Goal: Entertainment & Leisure: Consume media (video, audio)

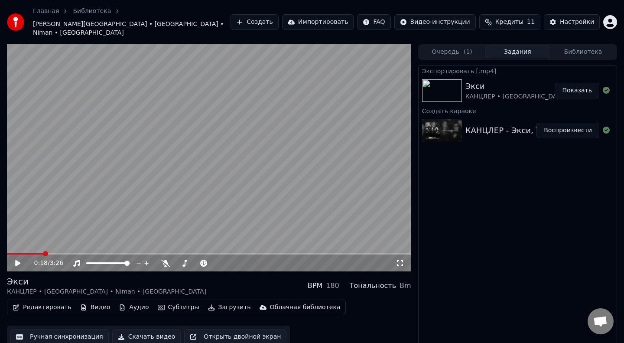
click at [11, 253] on span at bounding box center [25, 254] width 36 height 2
click at [21, 260] on icon at bounding box center [24, 263] width 20 height 7
click at [360, 74] on video at bounding box center [209, 158] width 404 height 228
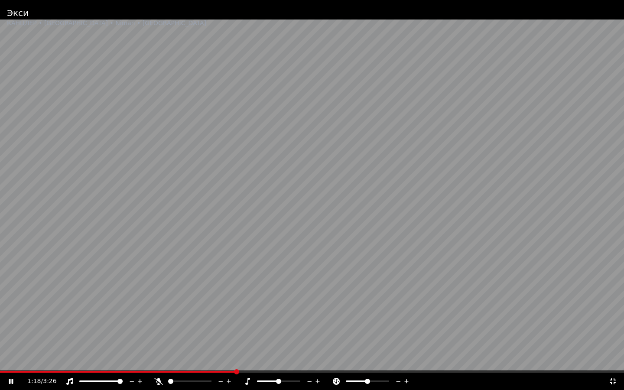
click at [218, 154] on video at bounding box center [312, 195] width 624 height 390
click at [614, 342] on icon at bounding box center [613, 381] width 6 height 6
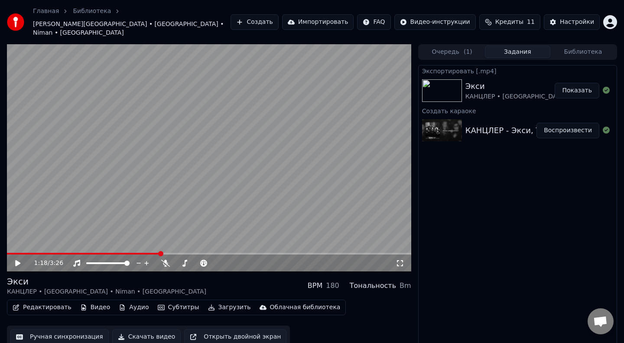
click at [10, 254] on div "1:18 / 3:26" at bounding box center [209, 262] width 404 height 17
click at [562, 123] on button "Воспроизвести" at bounding box center [568, 131] width 63 height 16
click at [202, 174] on video at bounding box center [209, 158] width 404 height 228
click at [575, 83] on button "Показать" at bounding box center [577, 91] width 45 height 16
click at [11, 253] on span at bounding box center [21, 254] width 28 height 2
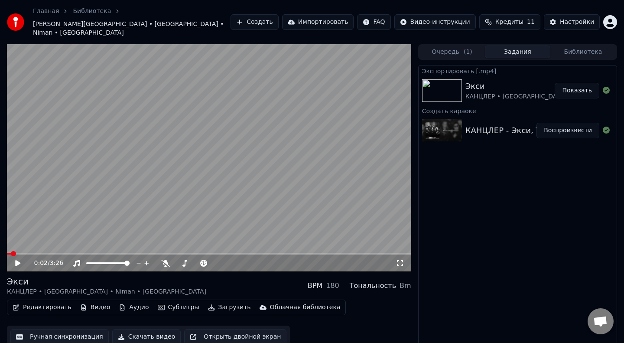
click at [11, 251] on span at bounding box center [13, 253] width 5 height 5
click at [0, 244] on div "0:01 / 3:26 [PERSON_NAME] • [GEOGRAPHIC_DATA] • Niman • Captown BPM 180 Тональн…" at bounding box center [312, 200] width 624 height 312
click at [18, 260] on icon at bounding box center [17, 263] width 5 height 6
click at [398, 260] on icon at bounding box center [400, 263] width 9 height 7
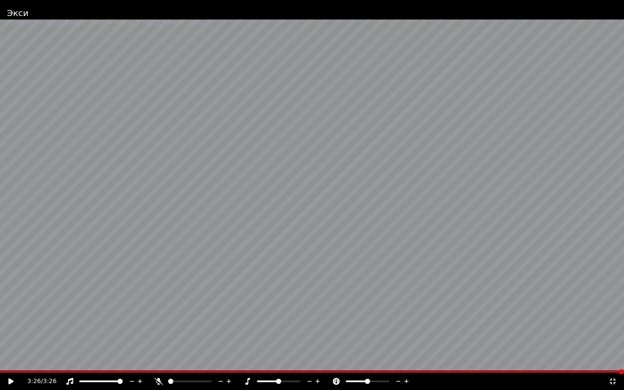
click at [613, 342] on icon at bounding box center [613, 381] width 9 height 7
